Goal: Transaction & Acquisition: Purchase product/service

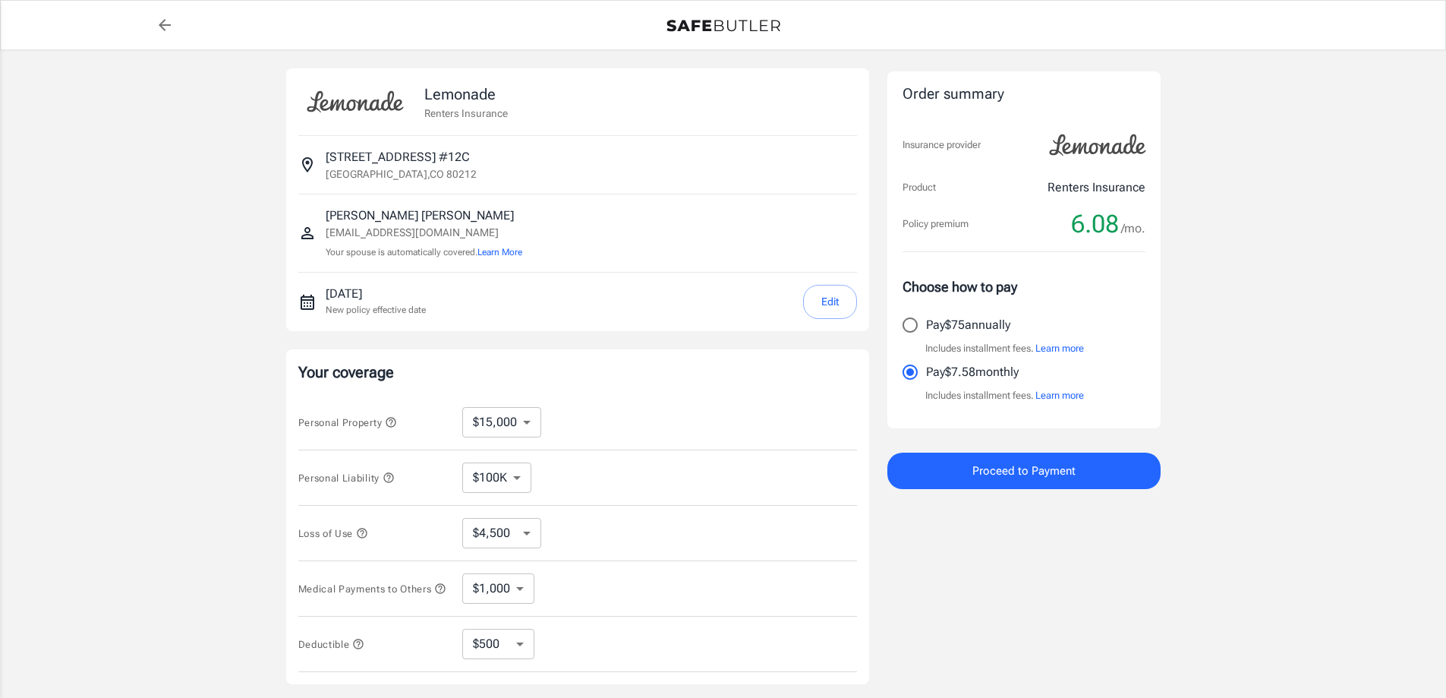
select select "15000"
select select "500"
click at [518, 484] on select "$100K $200K $300K $400K $500K" at bounding box center [496, 477] width 69 height 30
click at [919, 319] on input "Pay $75 annually" at bounding box center [910, 325] width 32 height 32
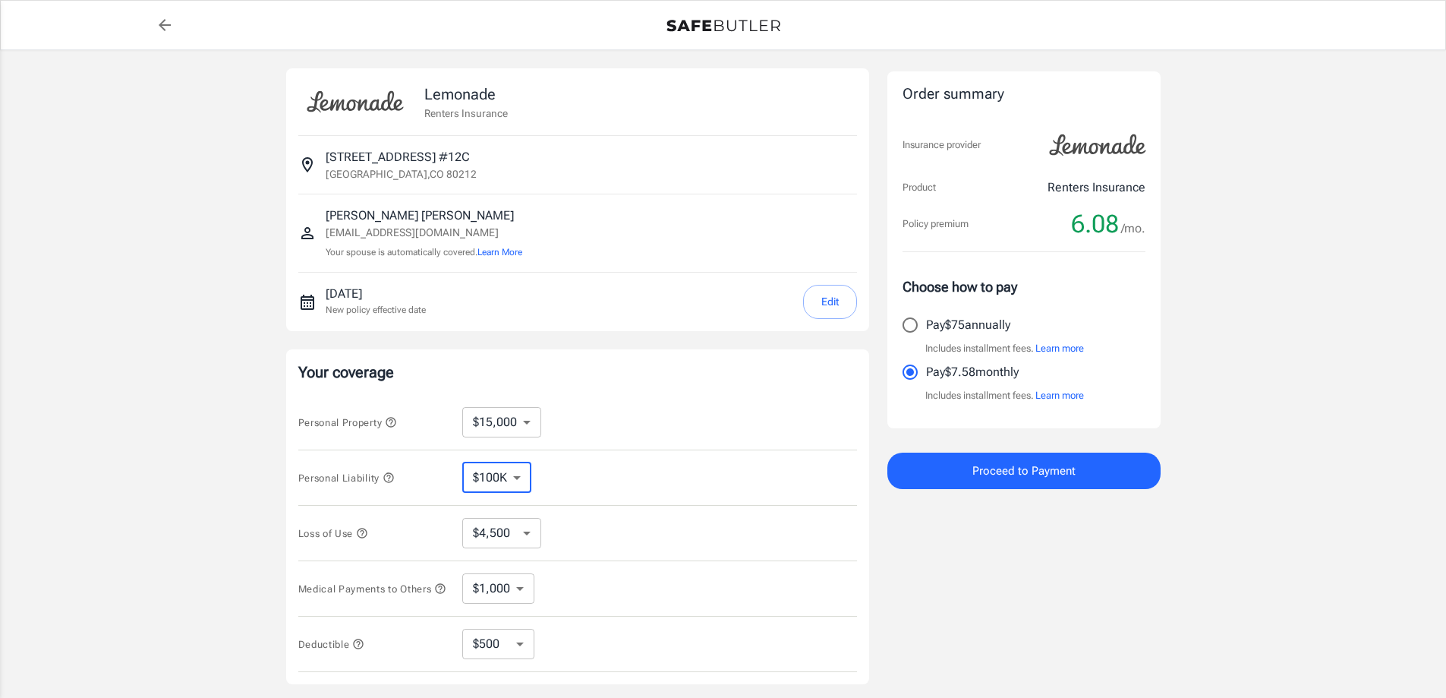
radio input "true"
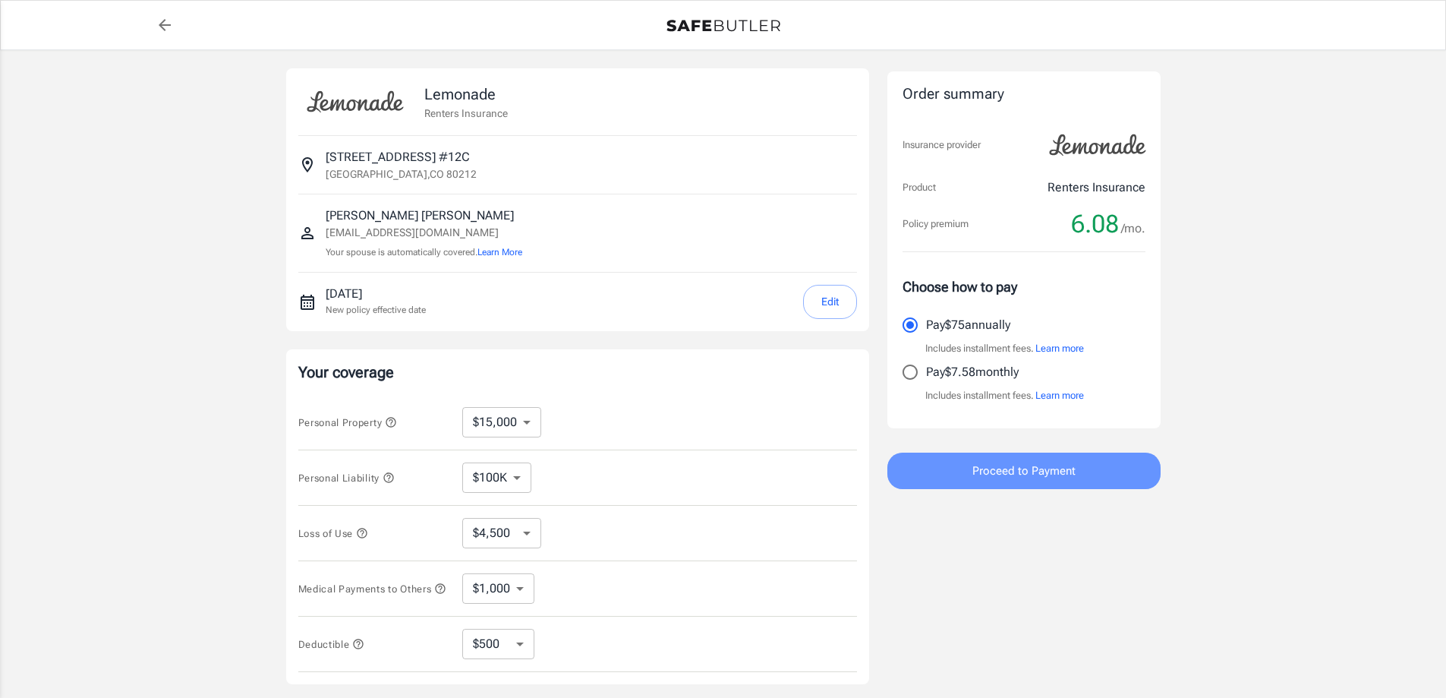
click at [1044, 466] on span "Proceed to Payment" at bounding box center [1023, 471] width 103 height 20
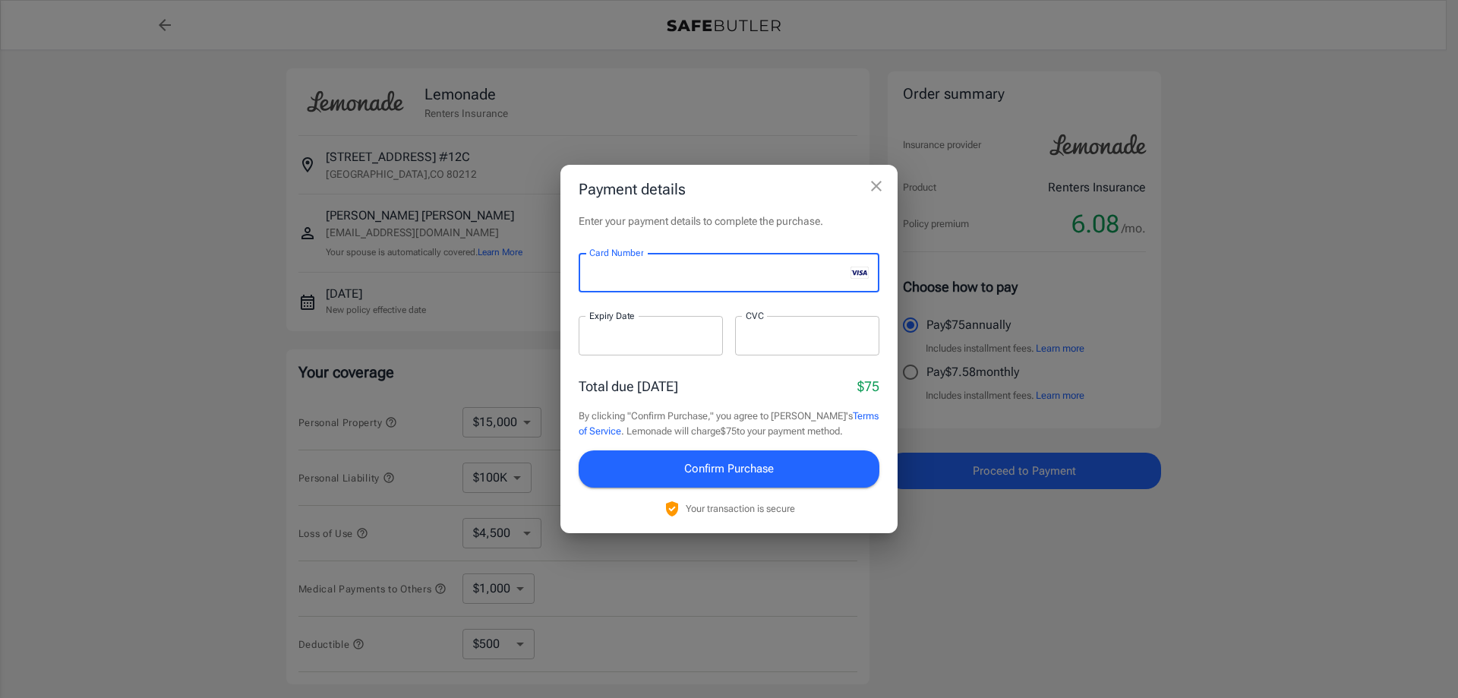
click at [771, 236] on div "Enter your payment details to complete the purchase. Card Number Card Number ​ …" at bounding box center [728, 372] width 337 height 319
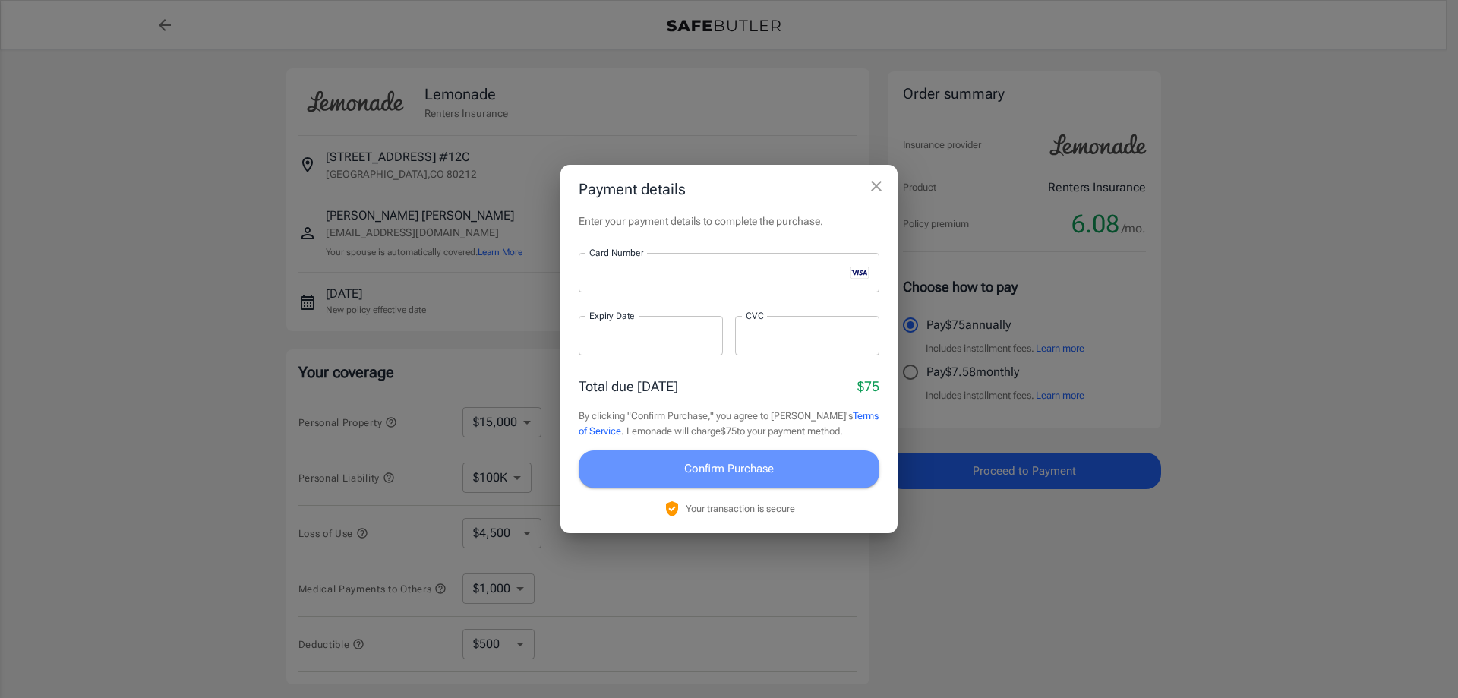
click at [772, 468] on span "Confirm Purchase" at bounding box center [729, 469] width 90 height 20
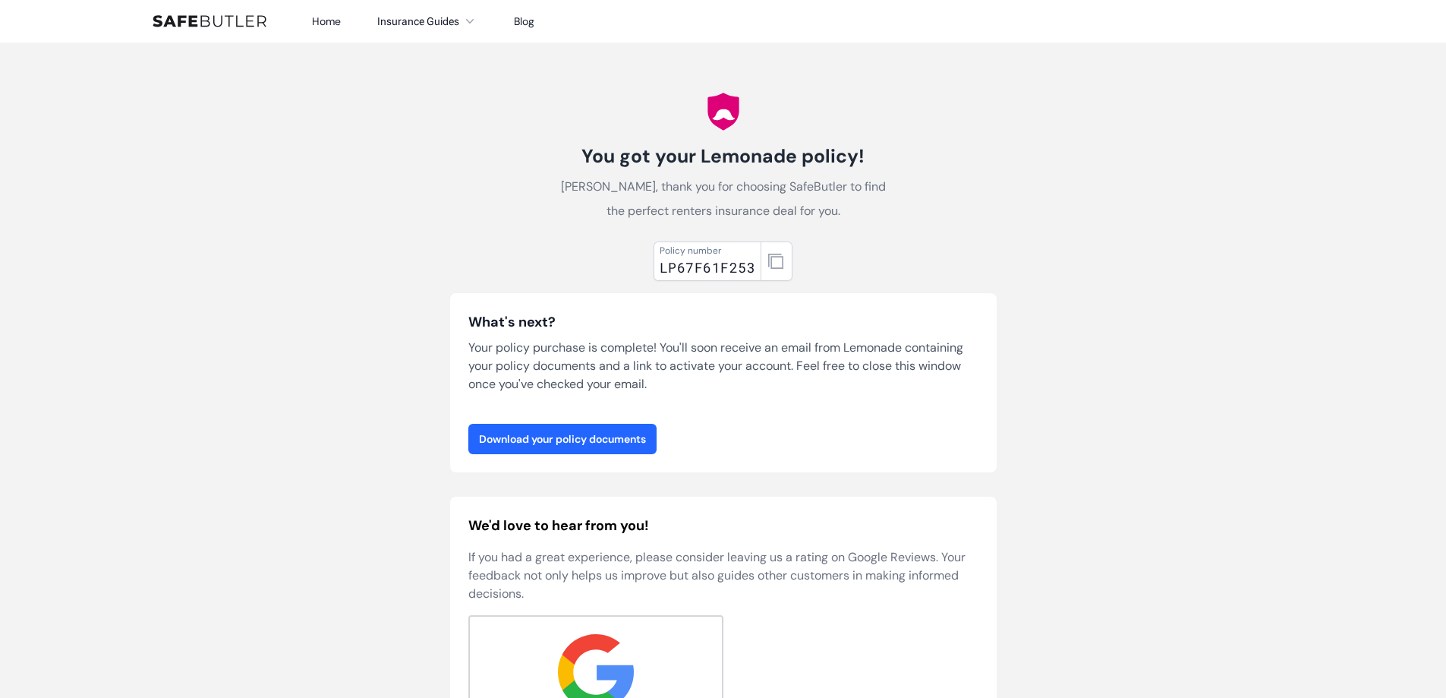
click at [643, 440] on link "Download your policy documents" at bounding box center [562, 439] width 188 height 30
click at [617, 433] on link "Download your policy documents" at bounding box center [562, 439] width 188 height 30
click at [617, 437] on link "Download your policy documents" at bounding box center [562, 439] width 188 height 30
